Goal: Information Seeking & Learning: Learn about a topic

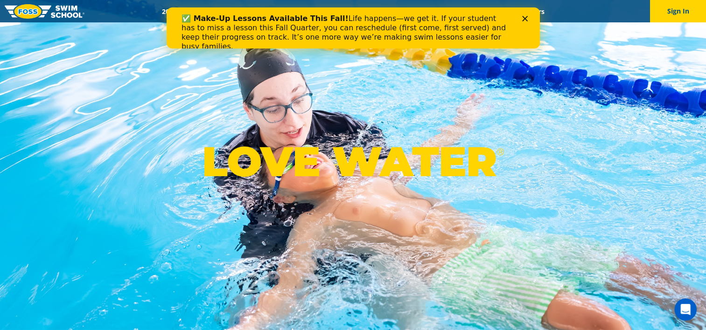
click at [520, 18] on div "✅ Make-Up Lessons Available This Fall! Life happens—we get it. If your student …" at bounding box center [352, 32] width 343 height 43
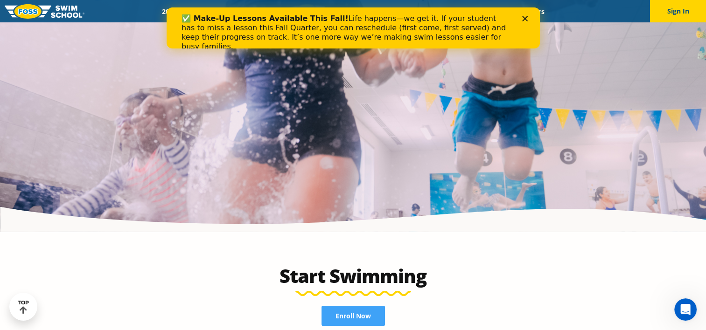
scroll to position [1807, 0]
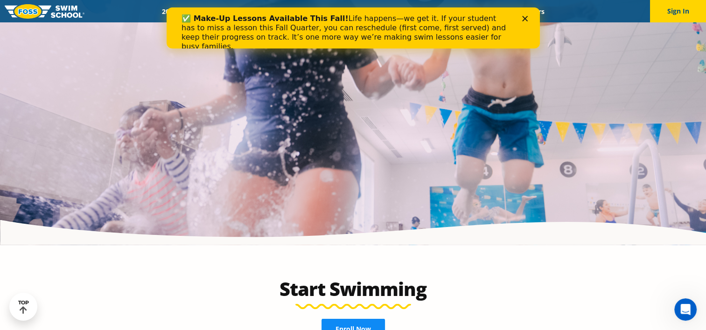
click at [353, 319] on link "Enroll Now" at bounding box center [352, 329] width 63 height 21
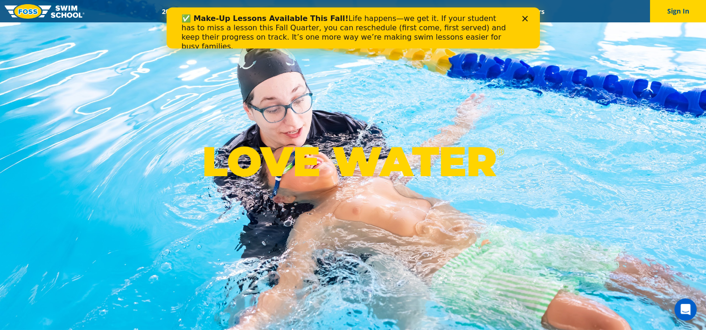
click at [525, 19] on polygon "Close" at bounding box center [524, 19] width 6 height 6
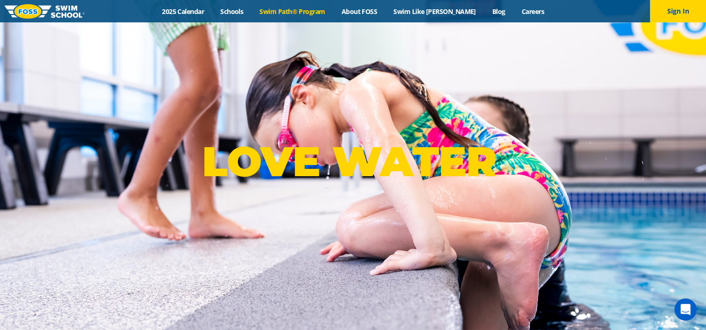
click at [289, 9] on link "Swim Path® Program" at bounding box center [292, 11] width 82 height 9
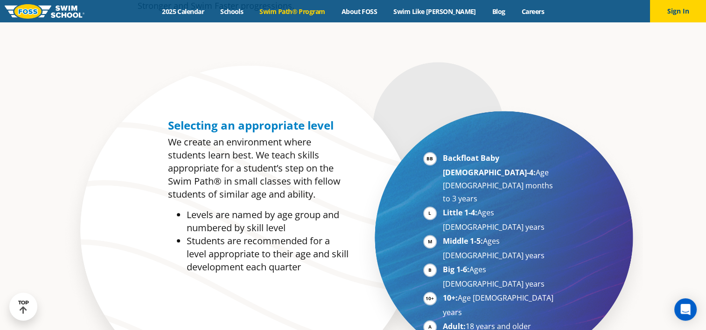
scroll to position [411, 0]
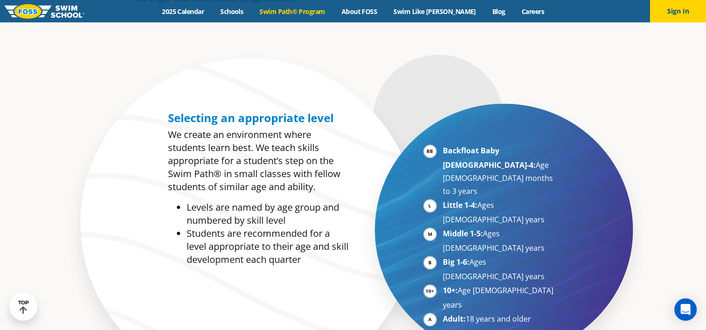
click at [443, 256] on li "Big 1-6: Ages [DEMOGRAPHIC_DATA] years" at bounding box center [500, 270] width 114 height 28
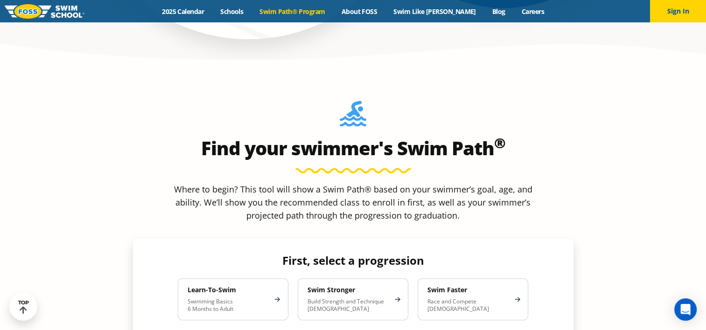
scroll to position [778, 0]
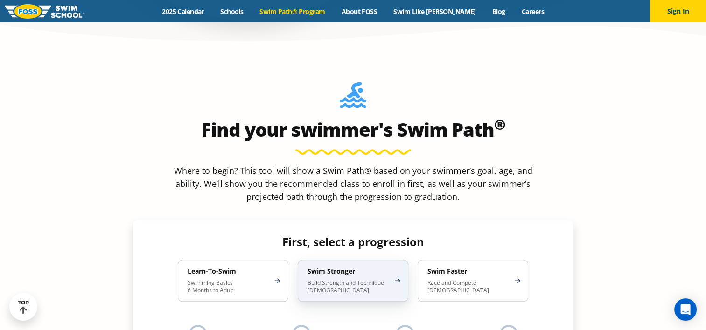
click at [345, 279] on p "Build Strength and Technique [DEMOGRAPHIC_DATA]" at bounding box center [348, 286] width 82 height 15
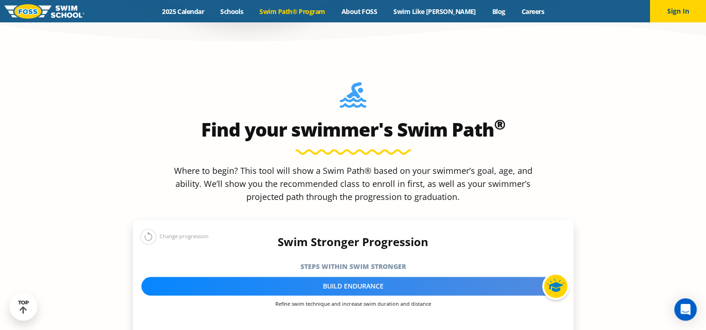
click at [345, 277] on div "Build Endurance" at bounding box center [352, 286] width 423 height 19
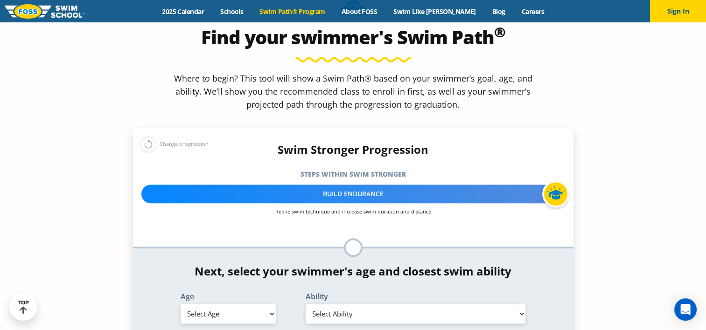
scroll to position [871, 0]
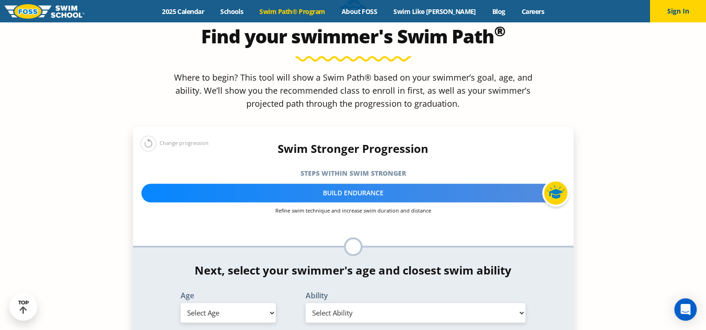
click at [271, 303] on select "Select Age [DEMOGRAPHIC_DATA] months - 1 year 1 year 2 years 3 years 4 years 5 …" at bounding box center [227, 313] width 95 height 20
select select "7-years"
click at [180, 303] on select "Select Age [DEMOGRAPHIC_DATA] months - 1 year 1 year 2 years 3 years 4 years 5 …" at bounding box center [227, 313] width 95 height 20
click at [522, 303] on select "Select Ability First in-water experience When in the water, reliant on a life j…" at bounding box center [415, 313] width 220 height 20
select select "7-years-swims-front-crawl-and-backstroke-for-25-ft-with-a-flip-from-stomach-to-…"
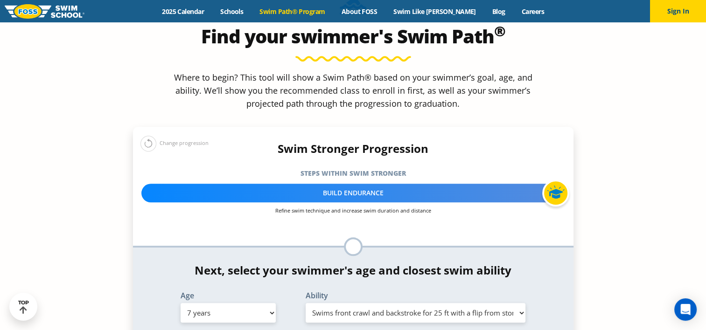
click at [305, 303] on select "Select Ability First in-water experience When in the water, reliant on a life j…" at bounding box center [415, 313] width 220 height 20
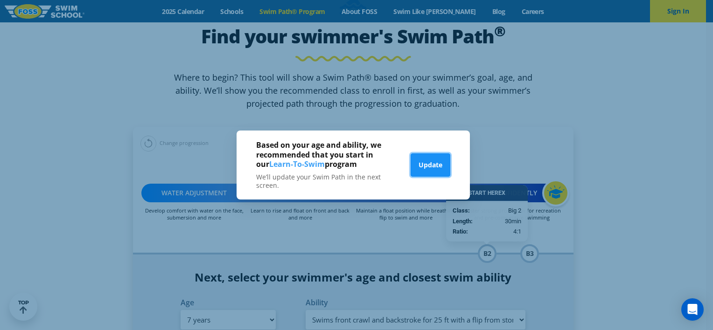
click at [422, 168] on button "Update" at bounding box center [430, 164] width 40 height 23
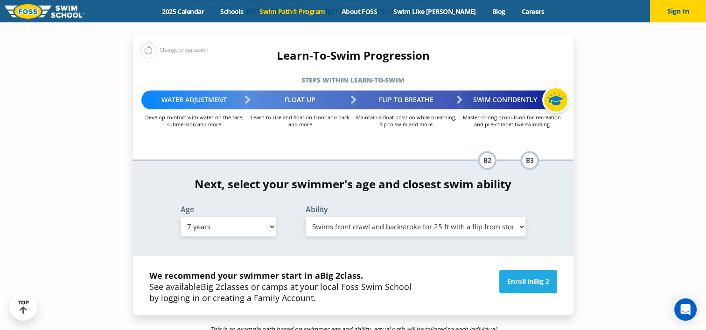
scroll to position [969, 0]
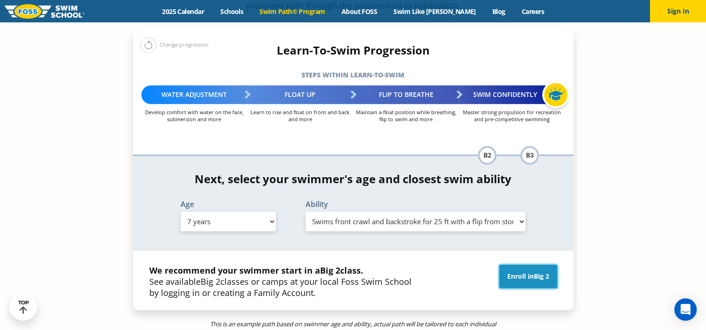
click at [536, 272] on span "Big 2" at bounding box center [540, 276] width 15 height 9
